Goal: Task Accomplishment & Management: Complete application form

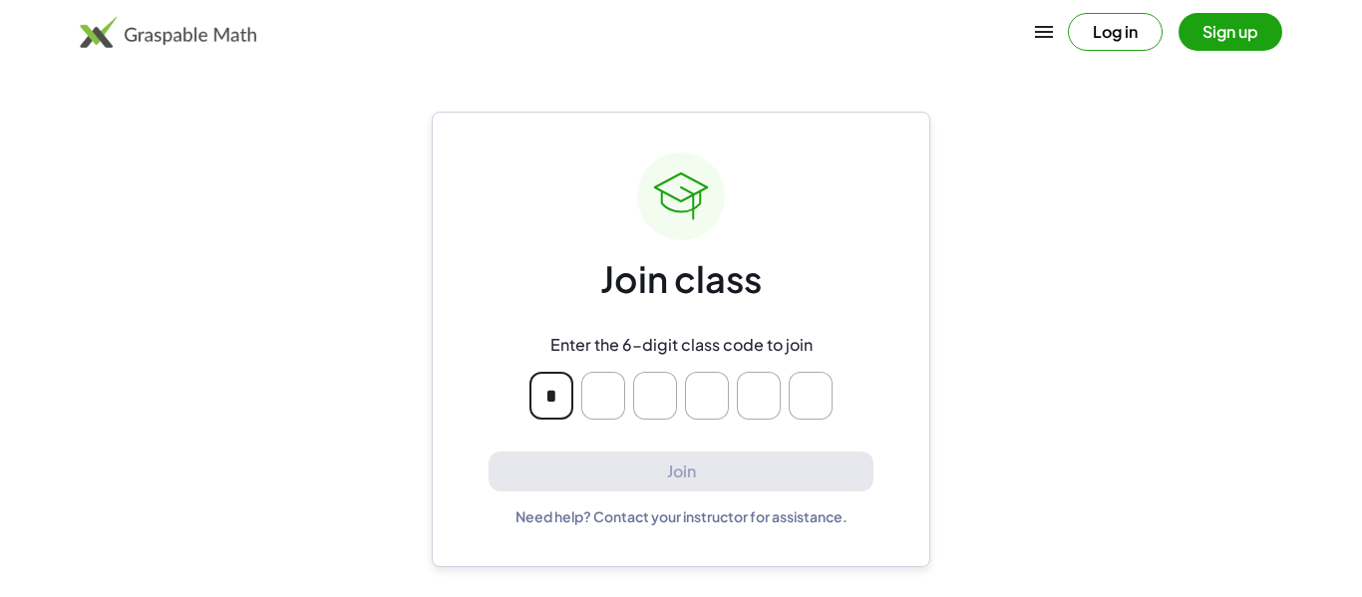
type input "*"
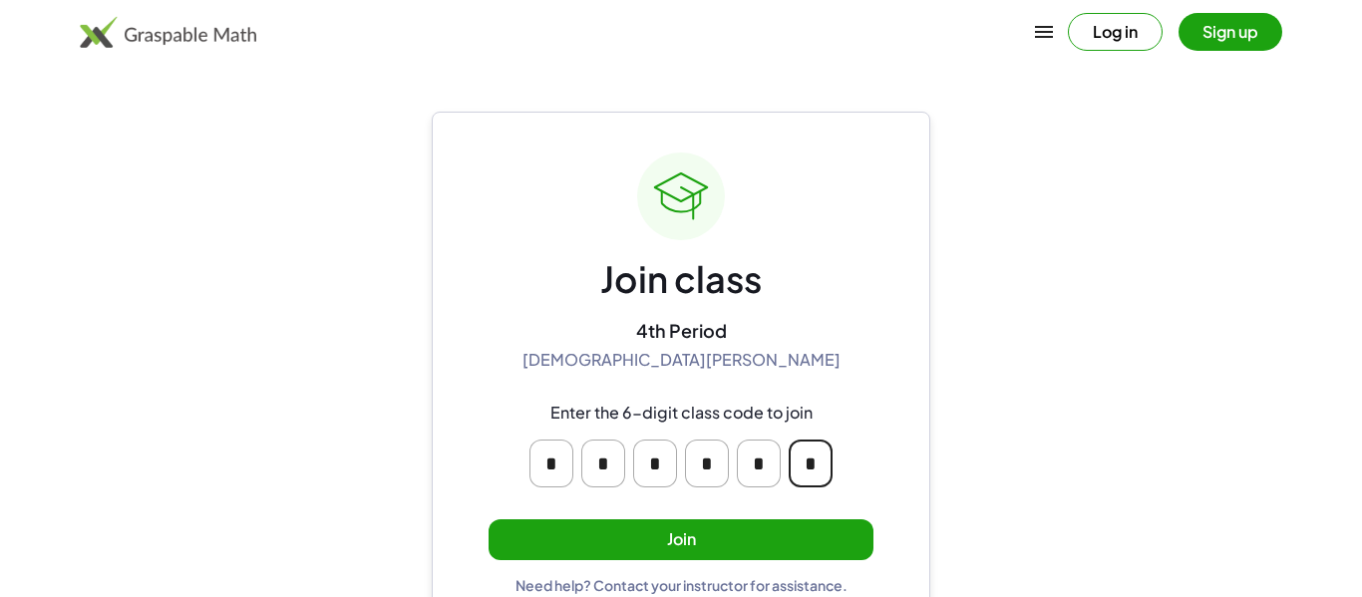
type input "*"
click at [750, 532] on button "Join" at bounding box center [681, 539] width 385 height 41
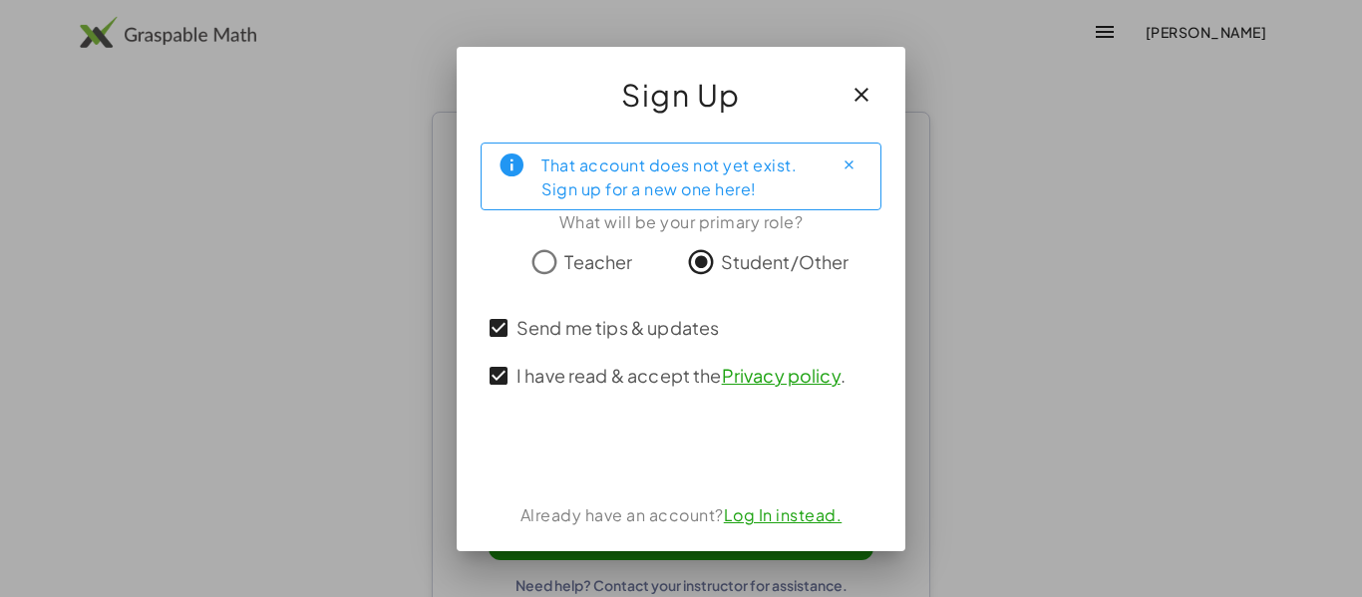
scroll to position [38, 0]
